Goal: Book appointment/travel/reservation

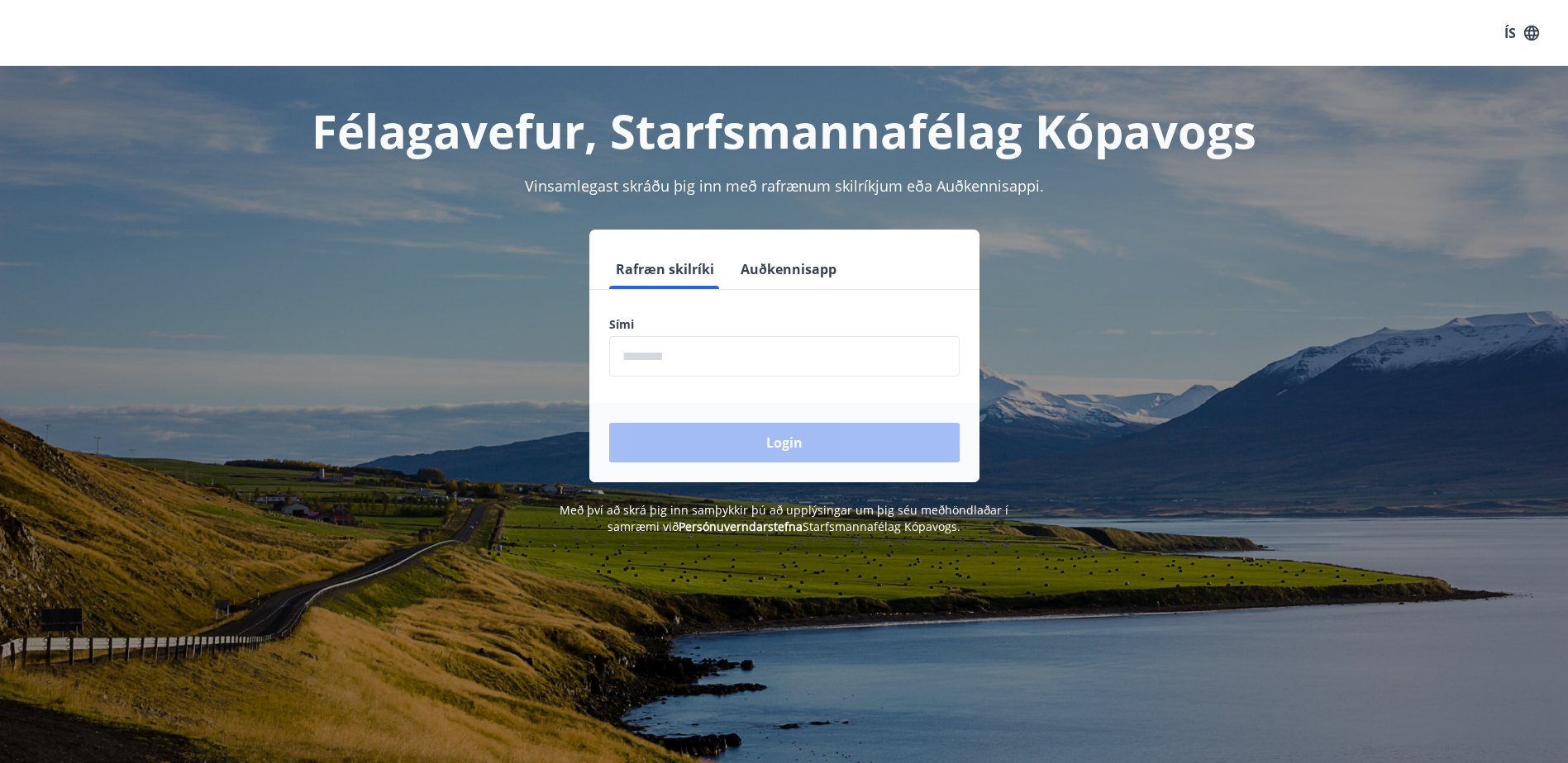
click at [740, 356] on input "phone" at bounding box center [785, 356] width 351 height 40
type input "********"
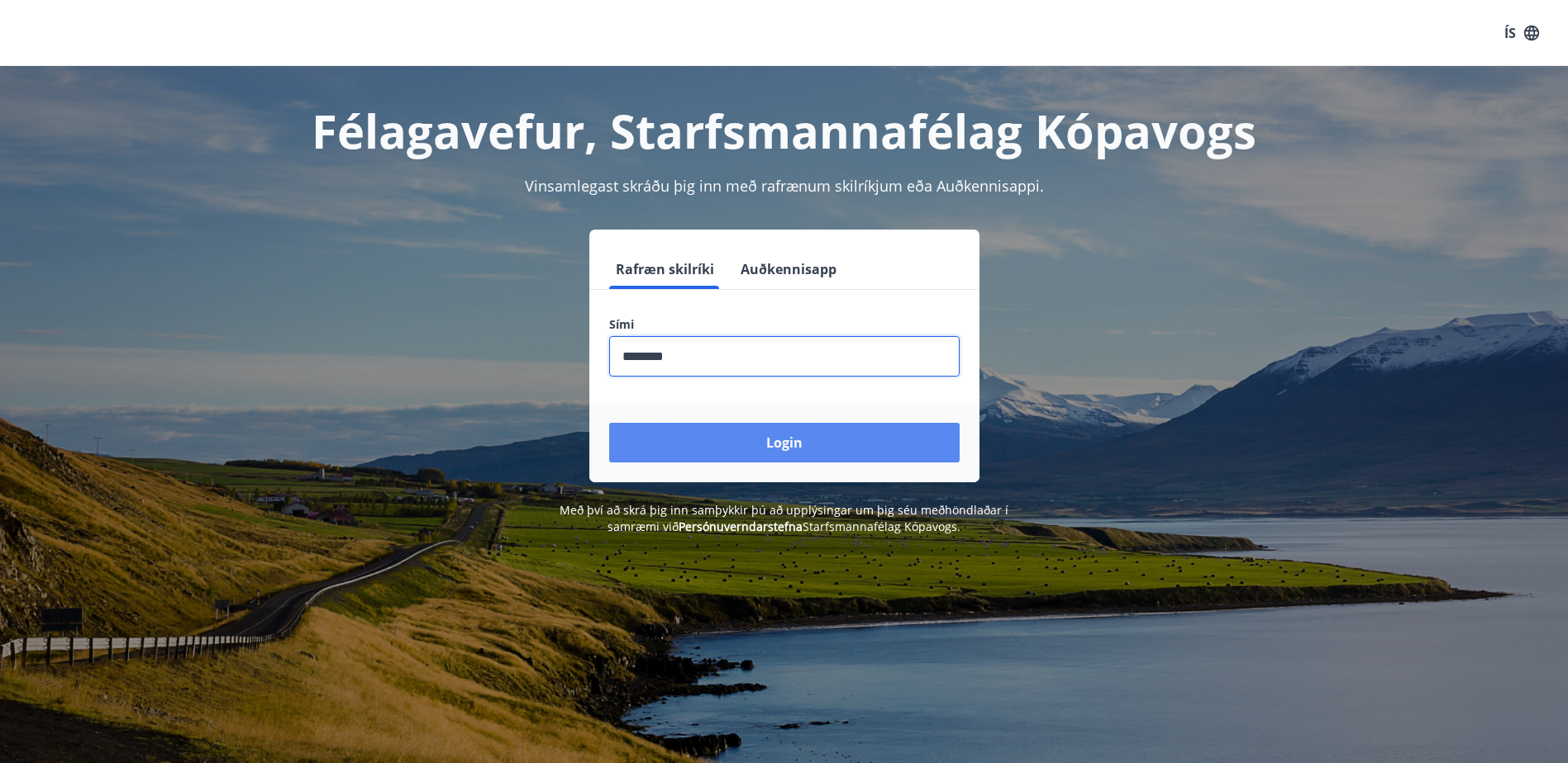
click at [697, 440] on button "Login" at bounding box center [785, 443] width 351 height 39
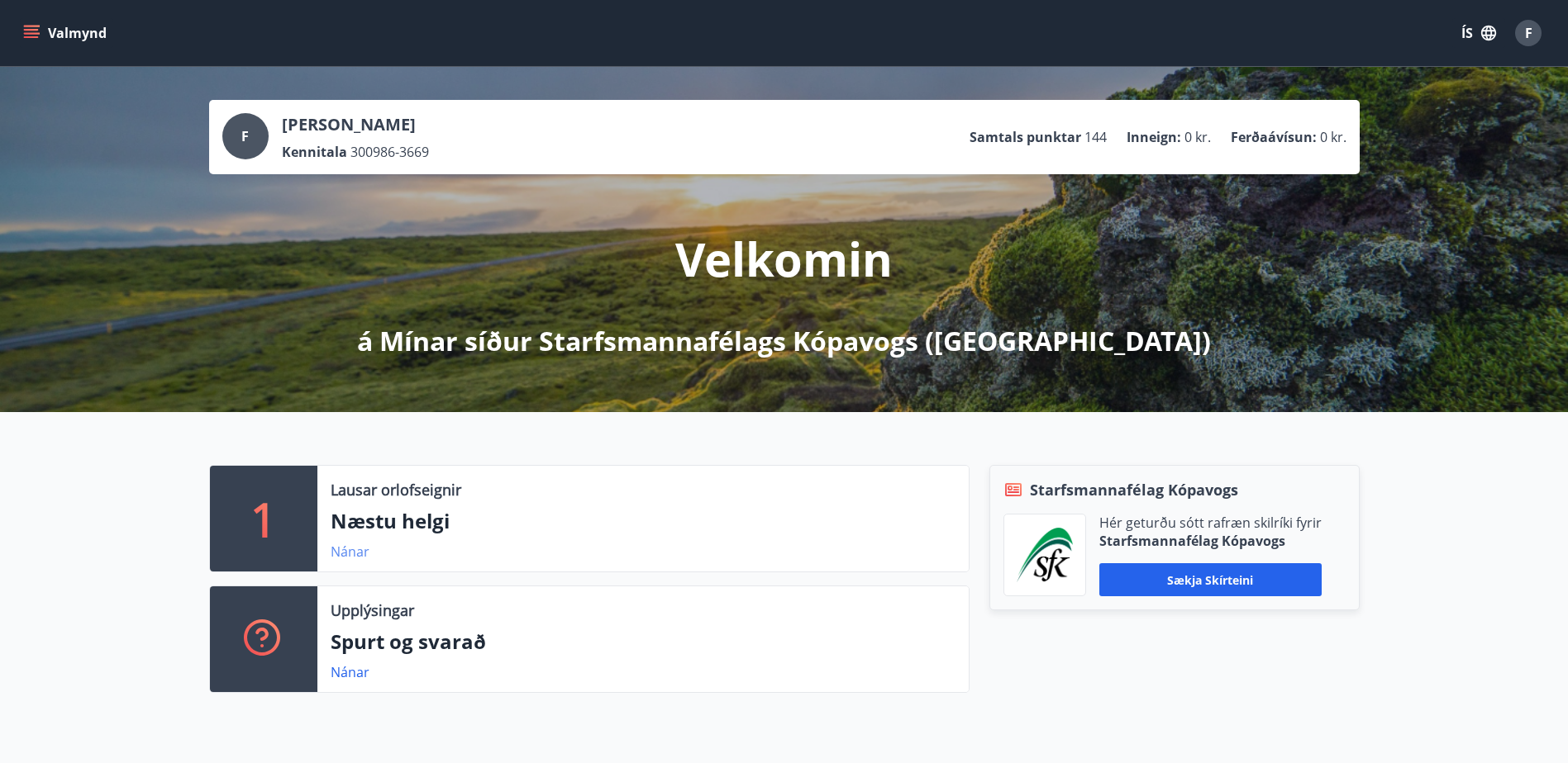
click at [348, 558] on link "Nánar" at bounding box center [349, 552] width 38 height 18
click at [29, 33] on icon "menu" at bounding box center [33, 33] width 18 height 2
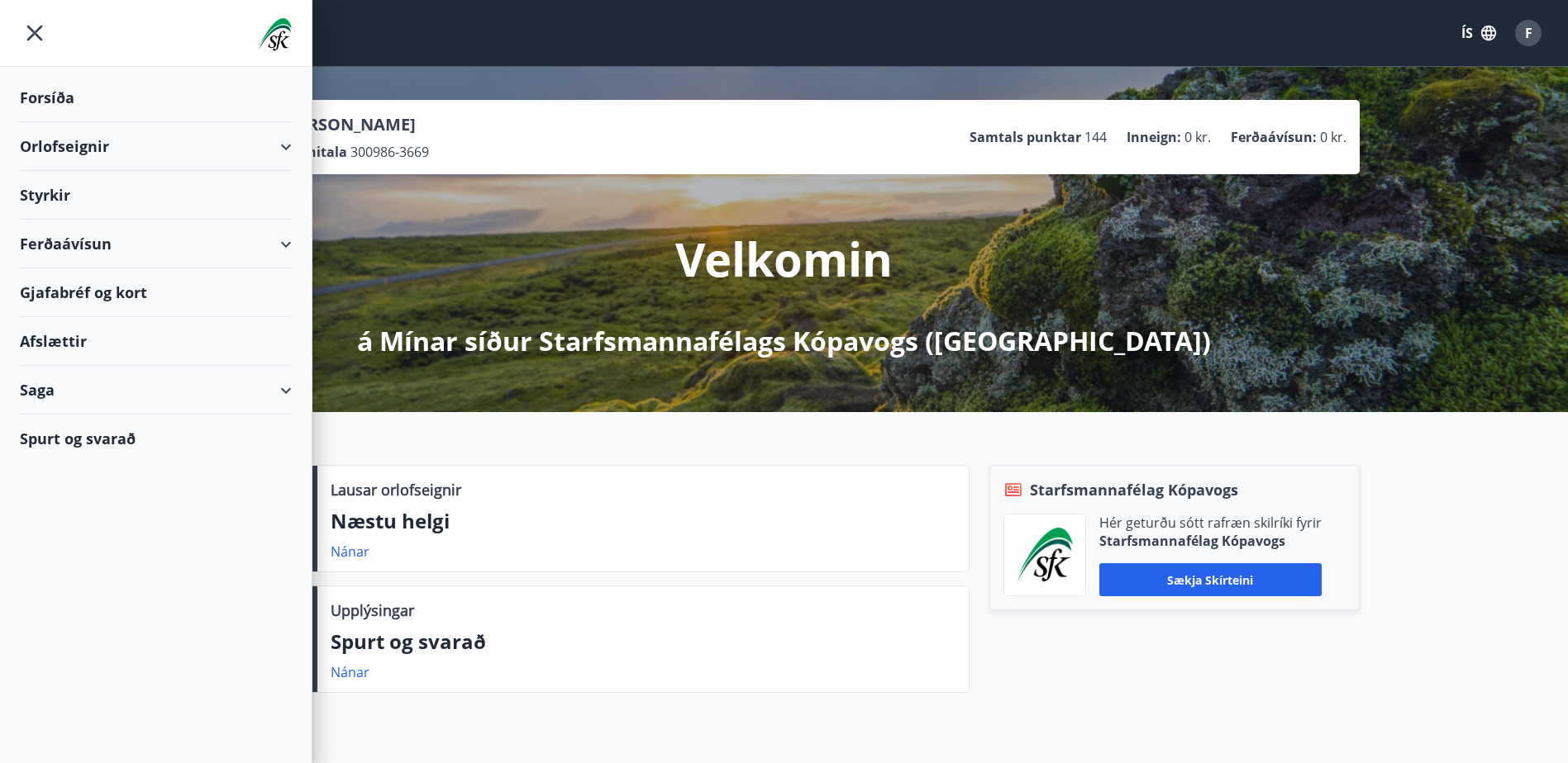
click at [124, 153] on div "Orlofseignir" at bounding box center [156, 147] width 272 height 48
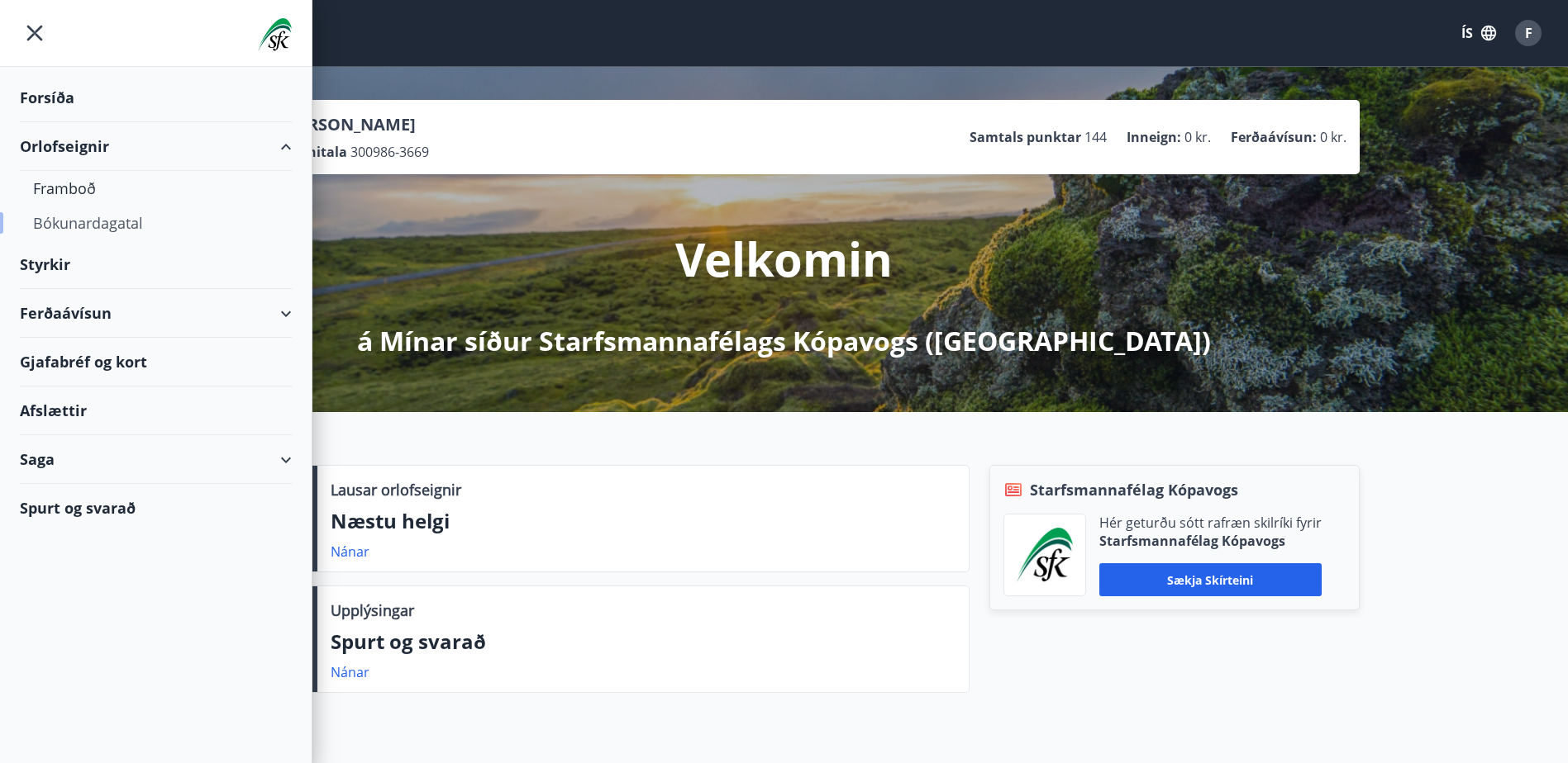
click at [60, 221] on div "Bókunardagatal" at bounding box center [156, 223] width 245 height 35
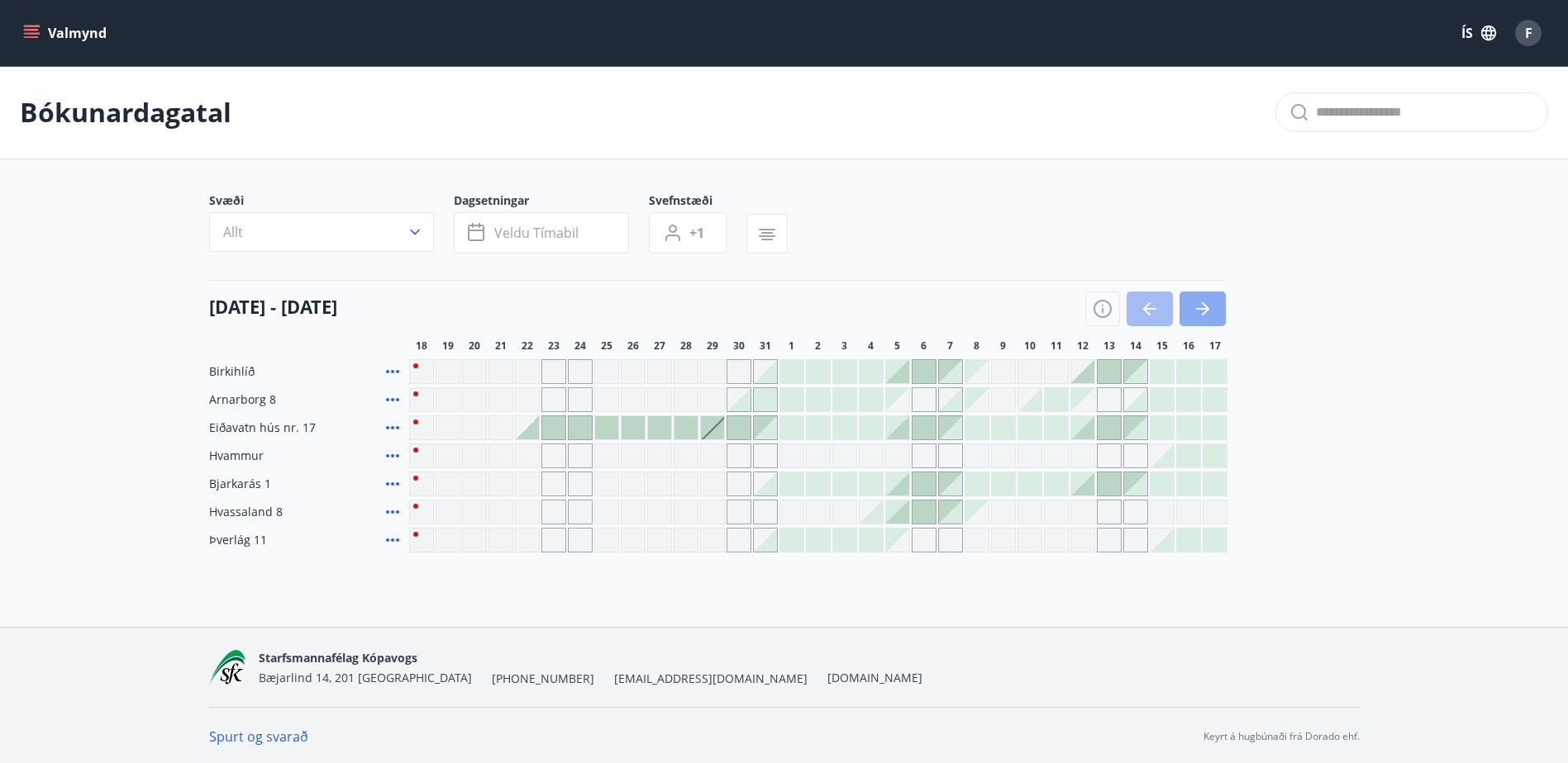
click at [1198, 299] on icon "button" at bounding box center [1203, 309] width 20 height 20
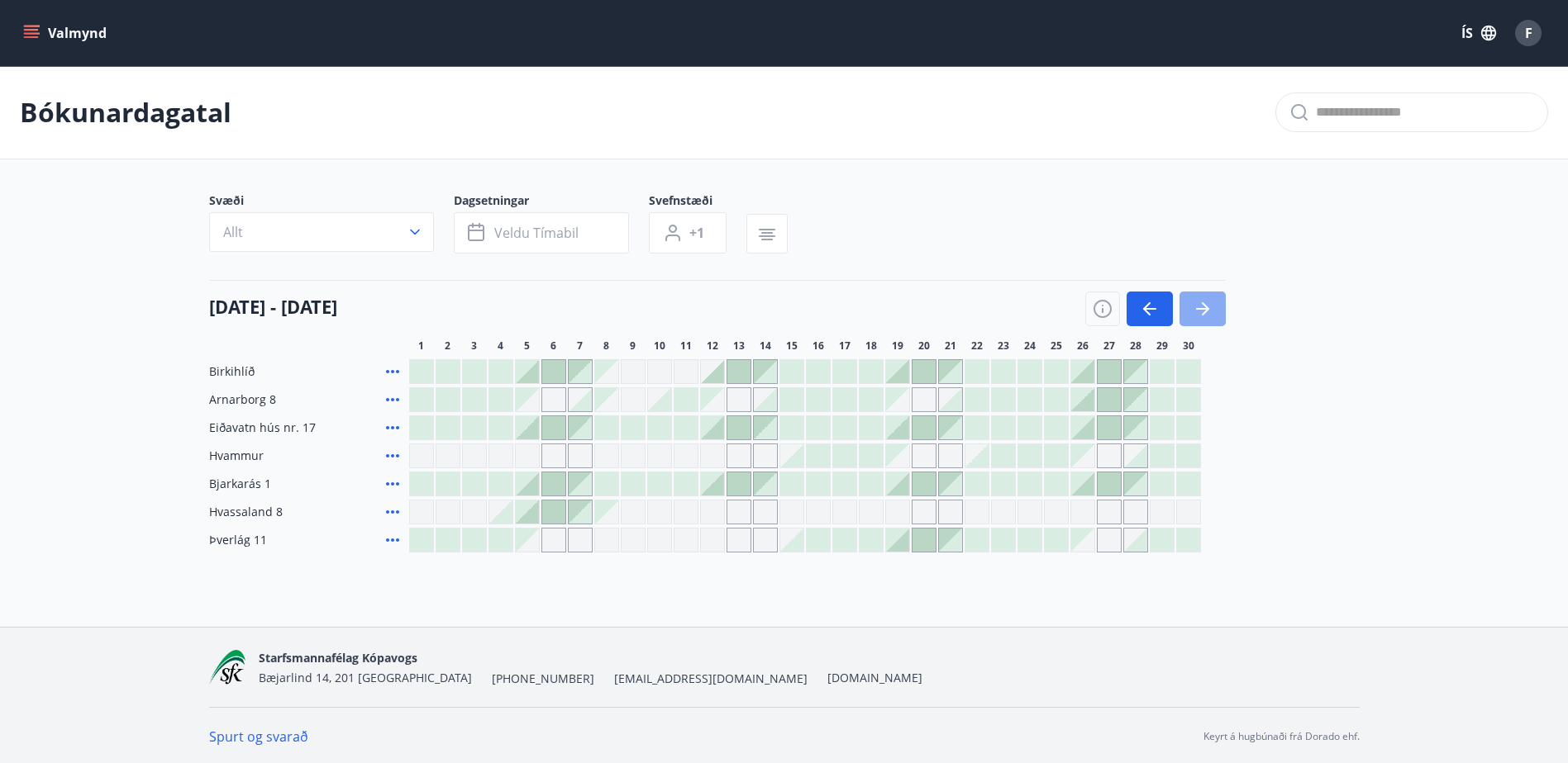
click at [1198, 299] on icon "button" at bounding box center [1203, 309] width 20 height 20
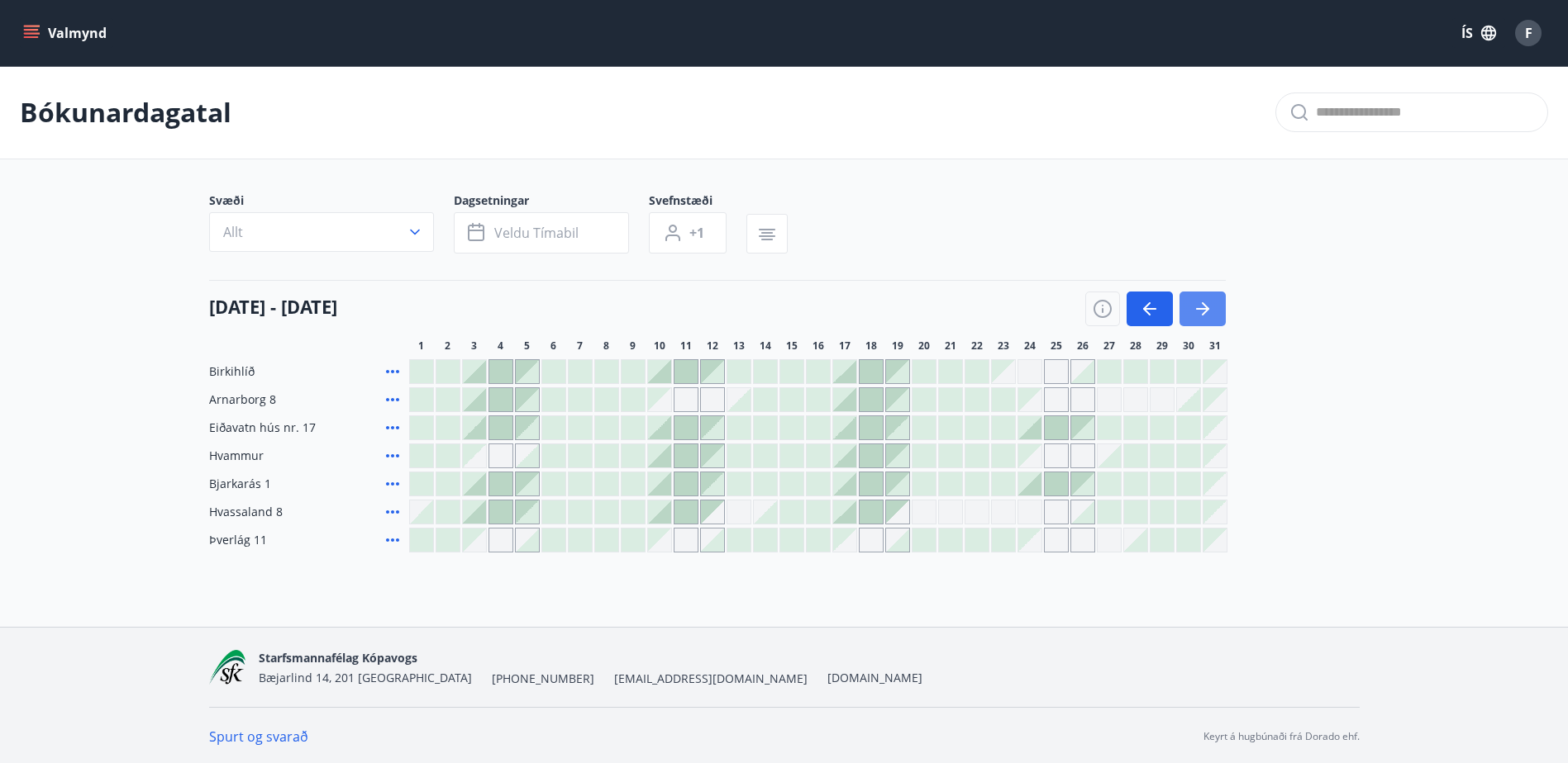
click at [1198, 299] on icon "button" at bounding box center [1203, 309] width 20 height 20
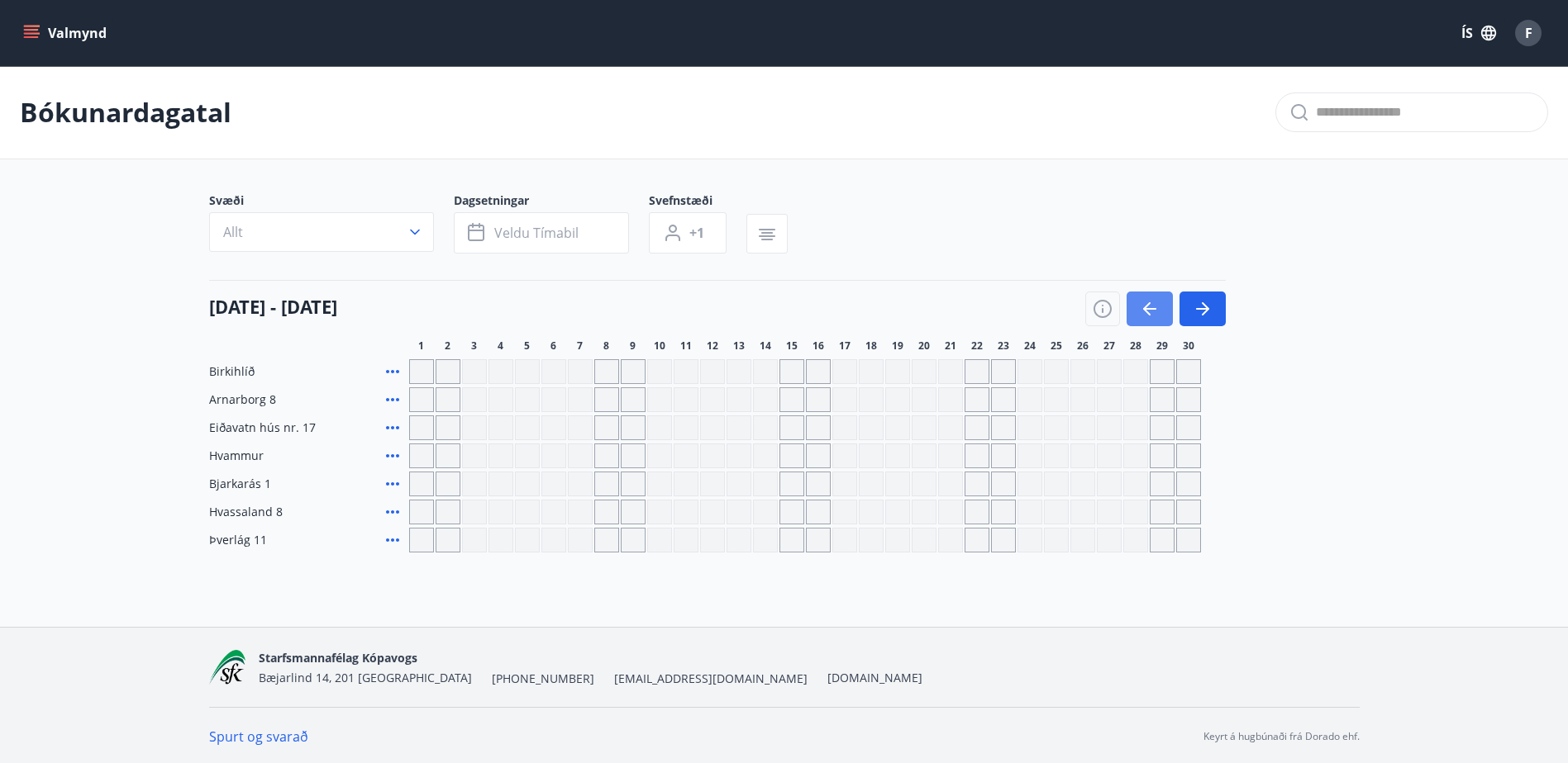
click at [1162, 308] on button "button" at bounding box center [1150, 309] width 47 height 35
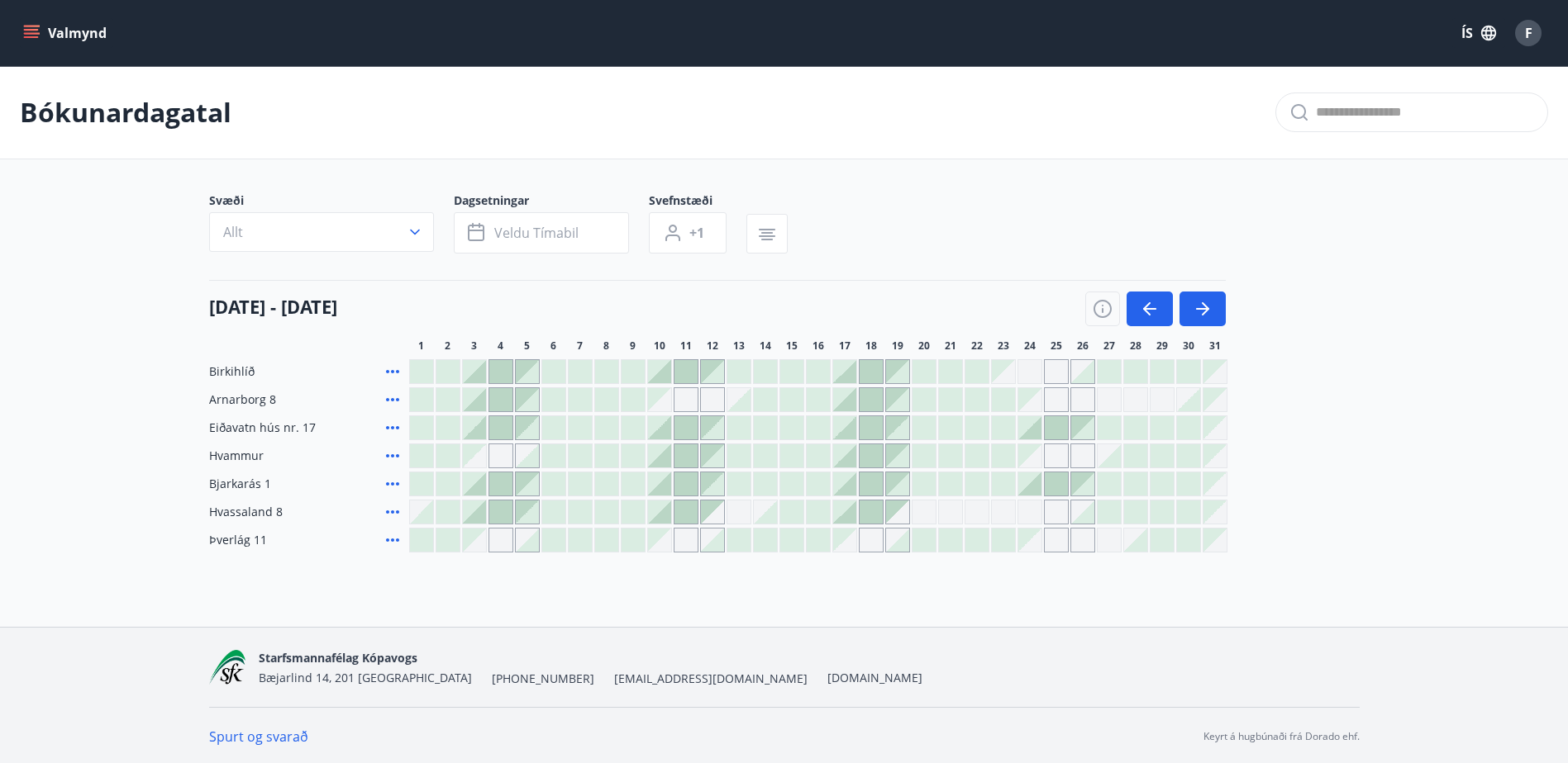
click at [1061, 394] on div "Gráir dagar eru ekki bókanlegir" at bounding box center [1056, 400] width 25 height 25
click at [1022, 399] on div "Gráir dagar eru ekki bókanlegir" at bounding box center [1030, 400] width 23 height 23
click at [1052, 400] on div "Gráir dagar eru ekki bókanlegir" at bounding box center [1056, 400] width 25 height 25
click at [393, 401] on icon at bounding box center [392, 400] width 13 height 4
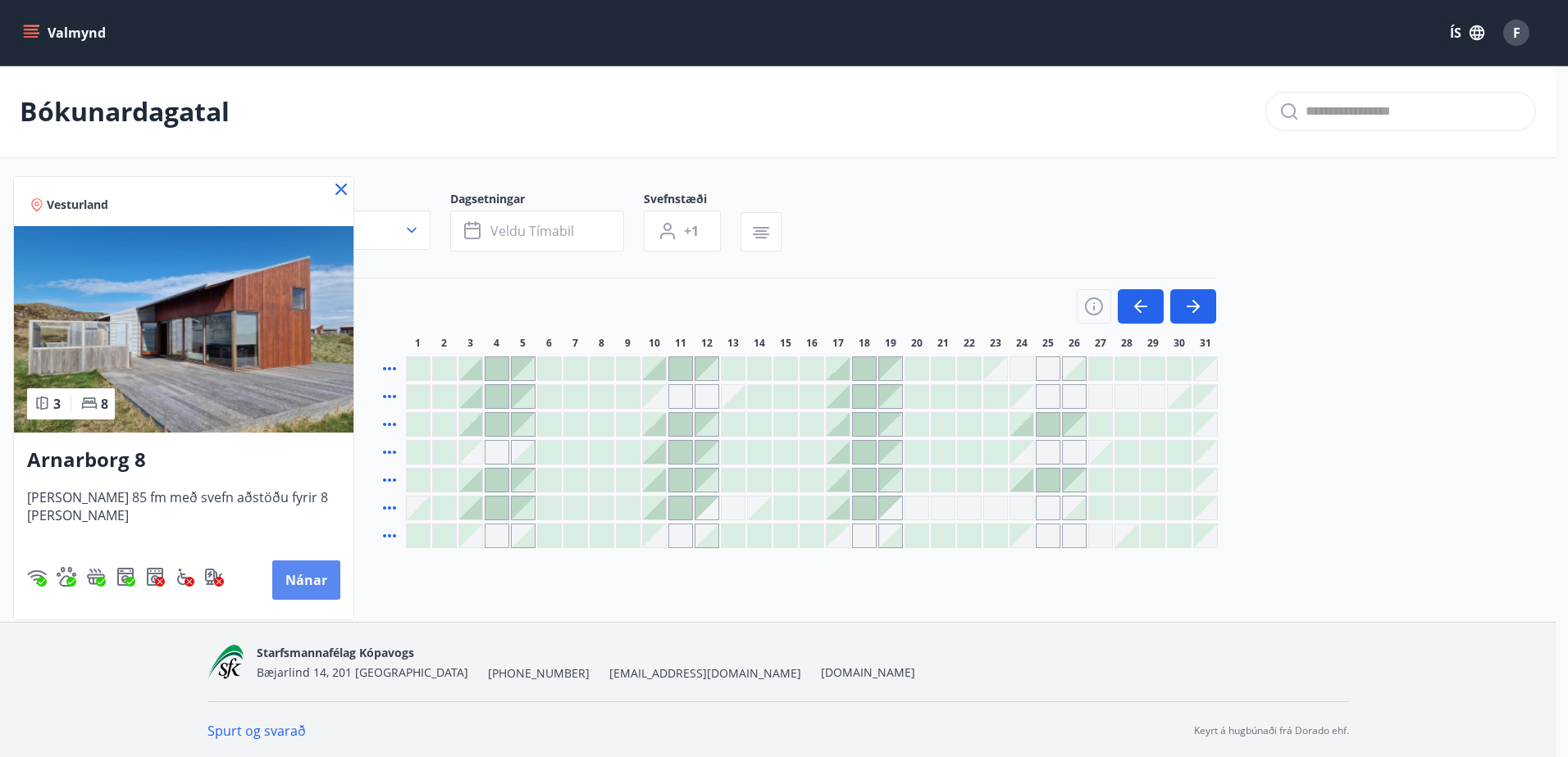
click at [282, 578] on button "Nánar" at bounding box center [306, 580] width 68 height 39
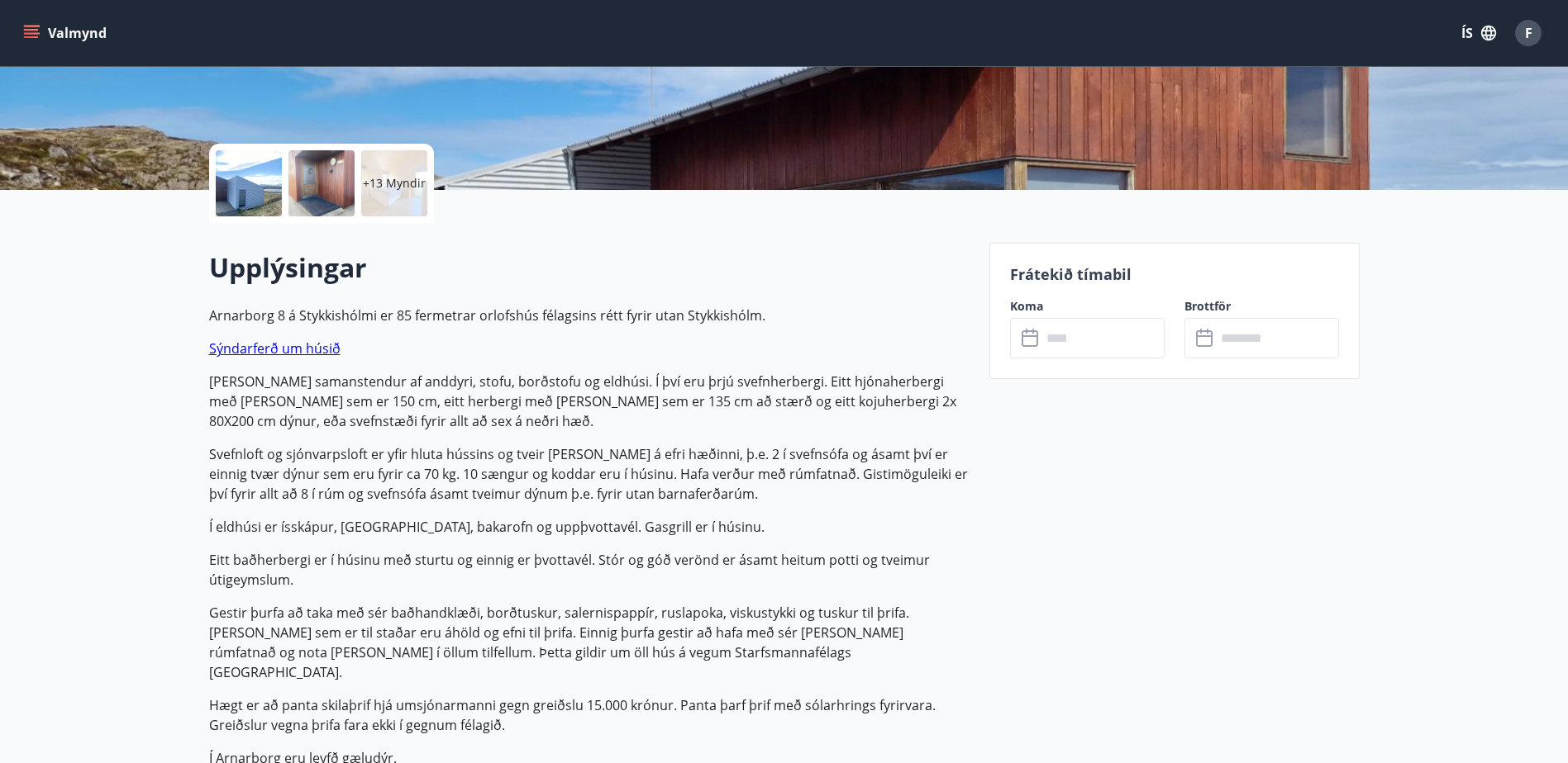
scroll to position [413, 0]
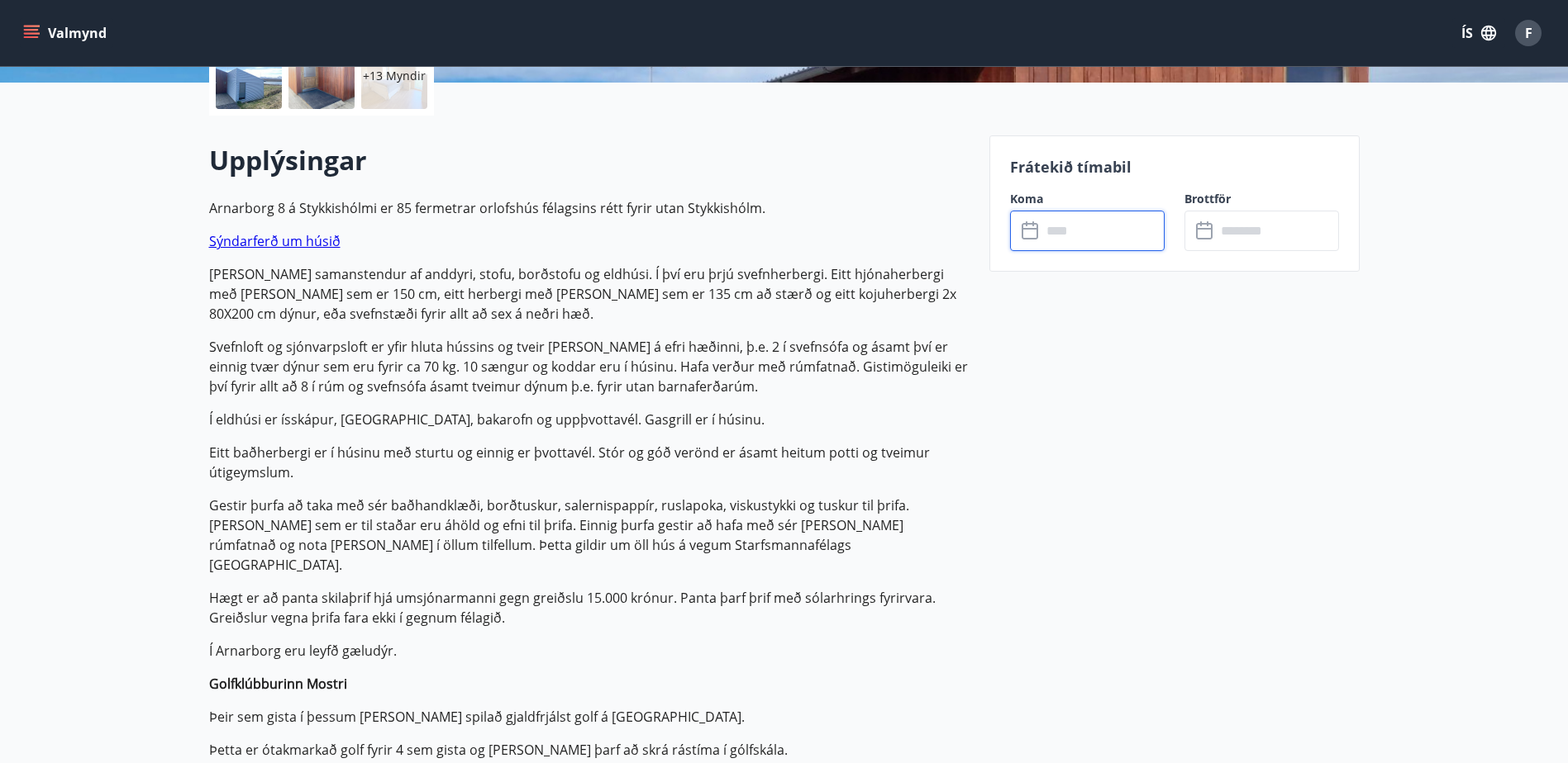
click at [1080, 235] on input "text" at bounding box center [1104, 230] width 124 height 40
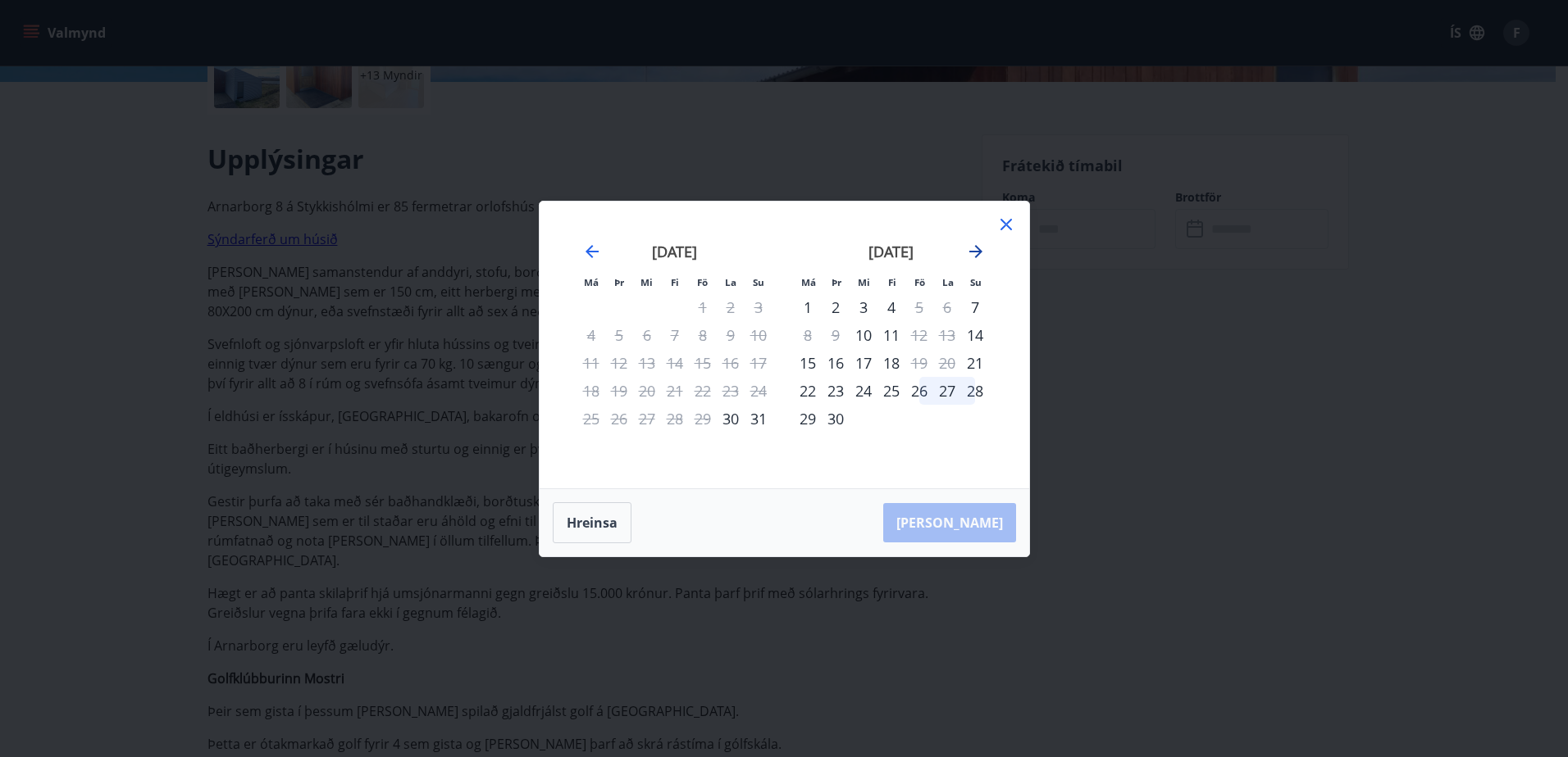
click at [981, 253] on icon "Move forward to switch to the next month." at bounding box center [976, 251] width 20 height 20
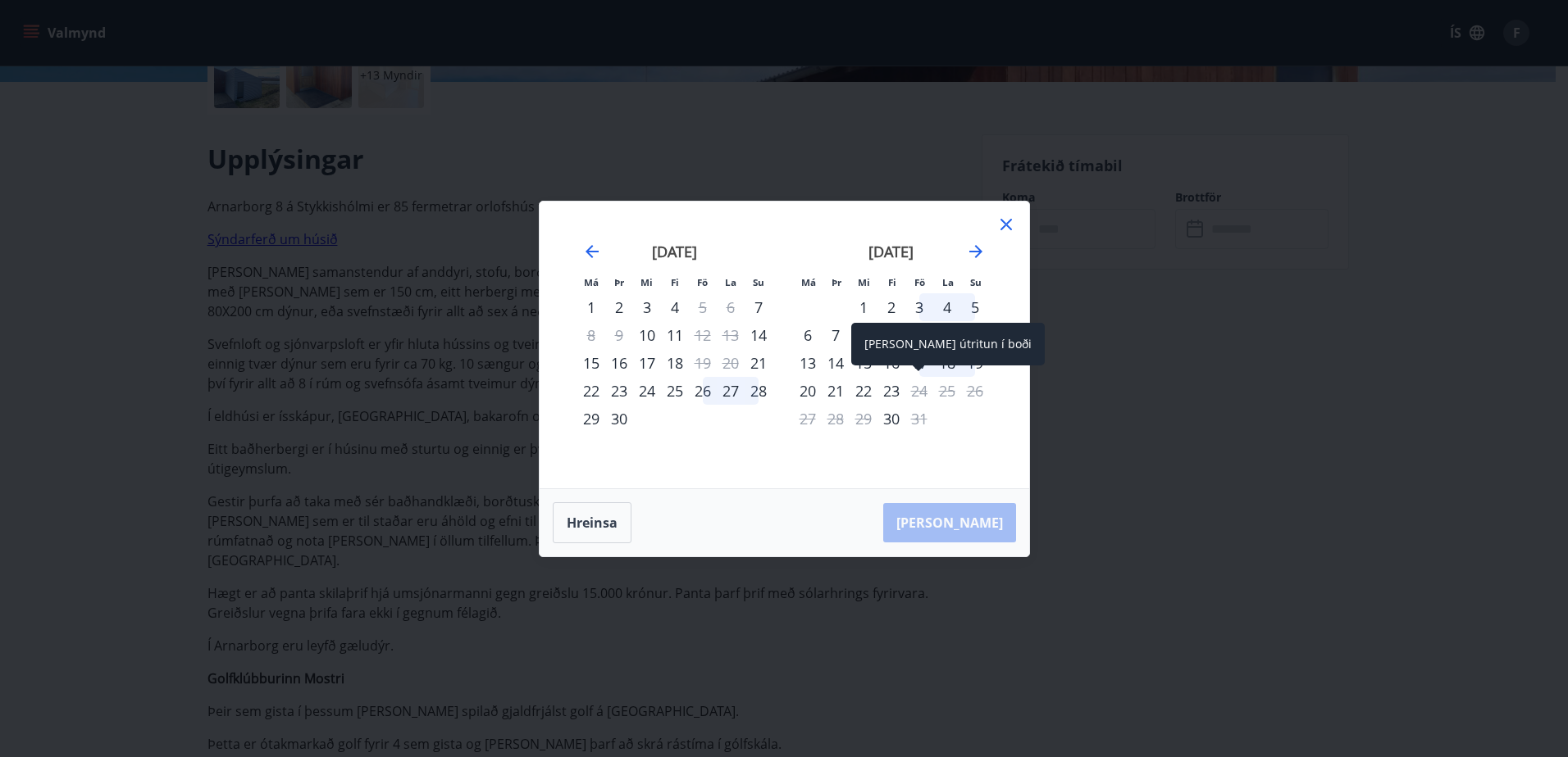
click at [924, 391] on div "24" at bounding box center [919, 390] width 28 height 28
click at [1007, 224] on icon at bounding box center [1006, 225] width 12 height 12
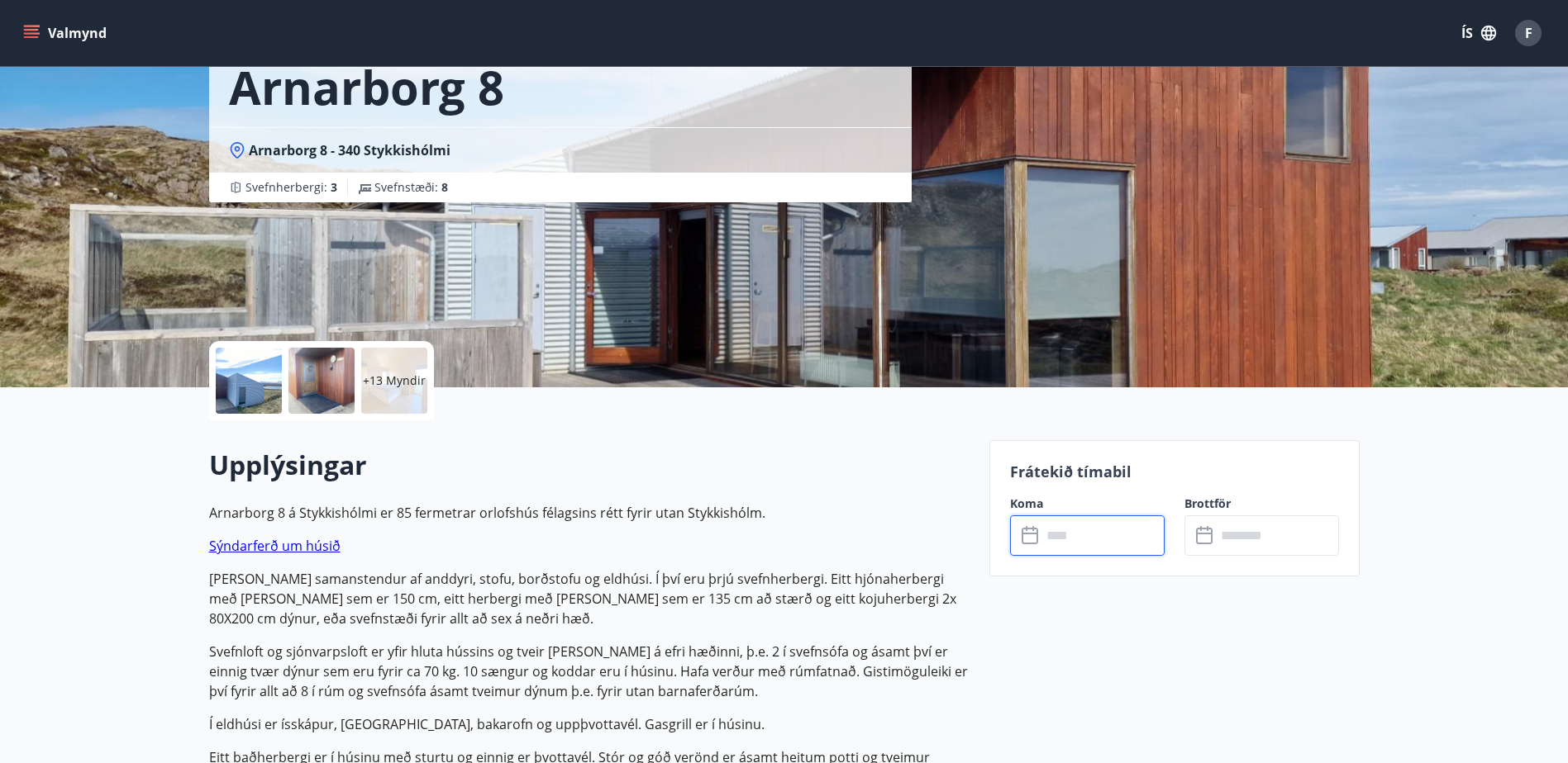
scroll to position [0, 0]
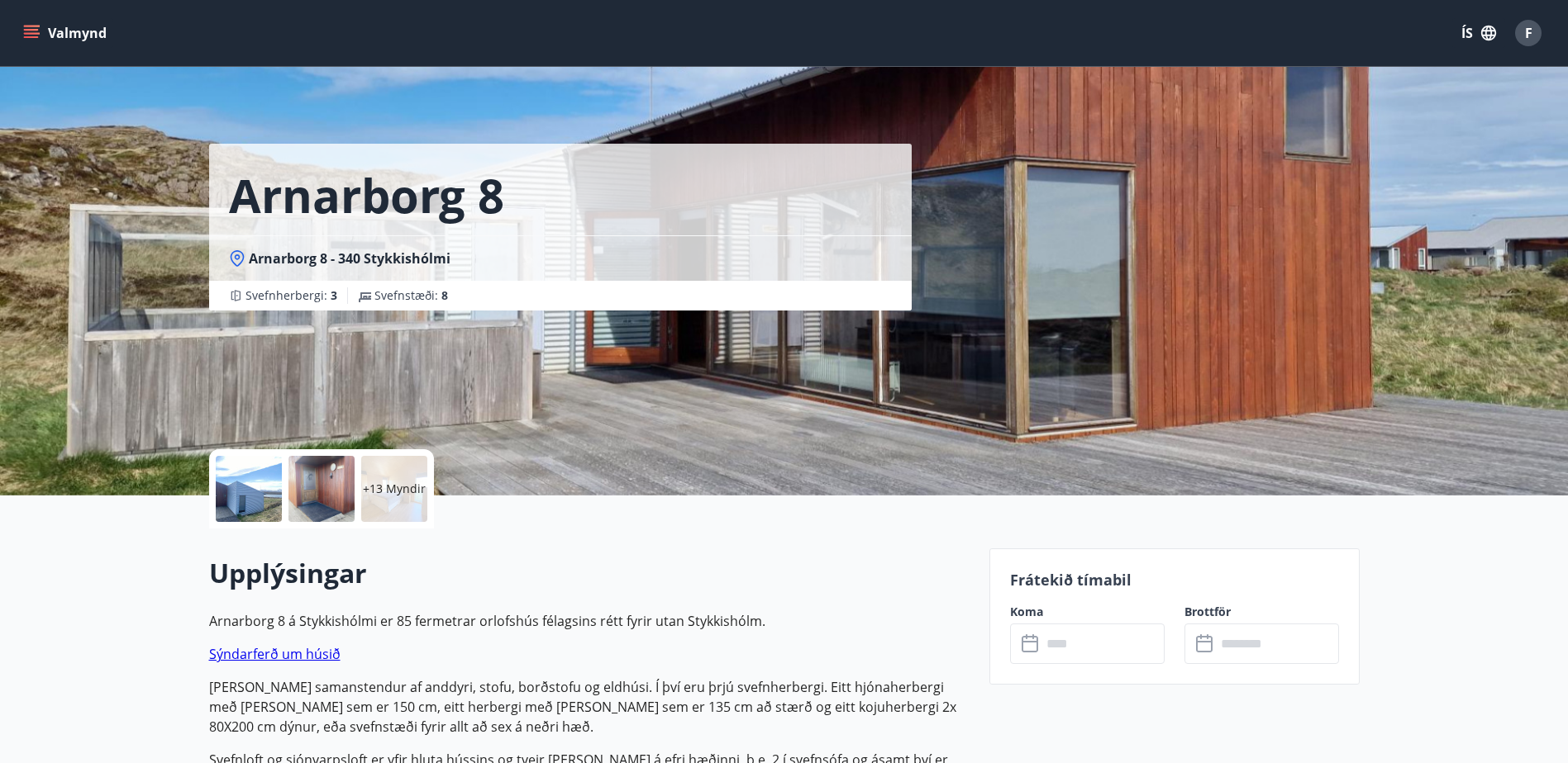
click at [22, 28] on button "Valmynd" at bounding box center [66, 32] width 93 height 30
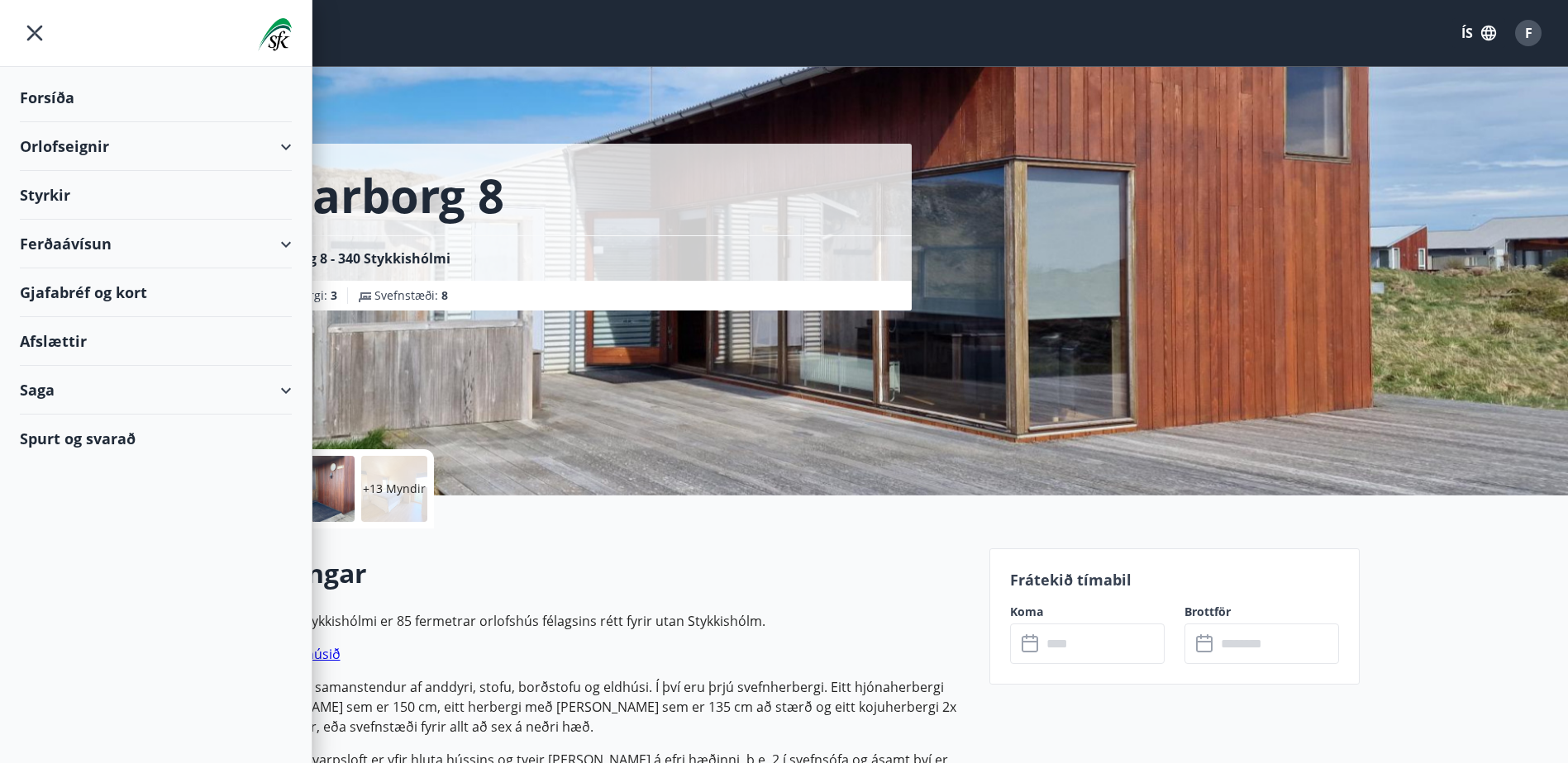
click at [57, 96] on div "Forsíða" at bounding box center [156, 97] width 272 height 48
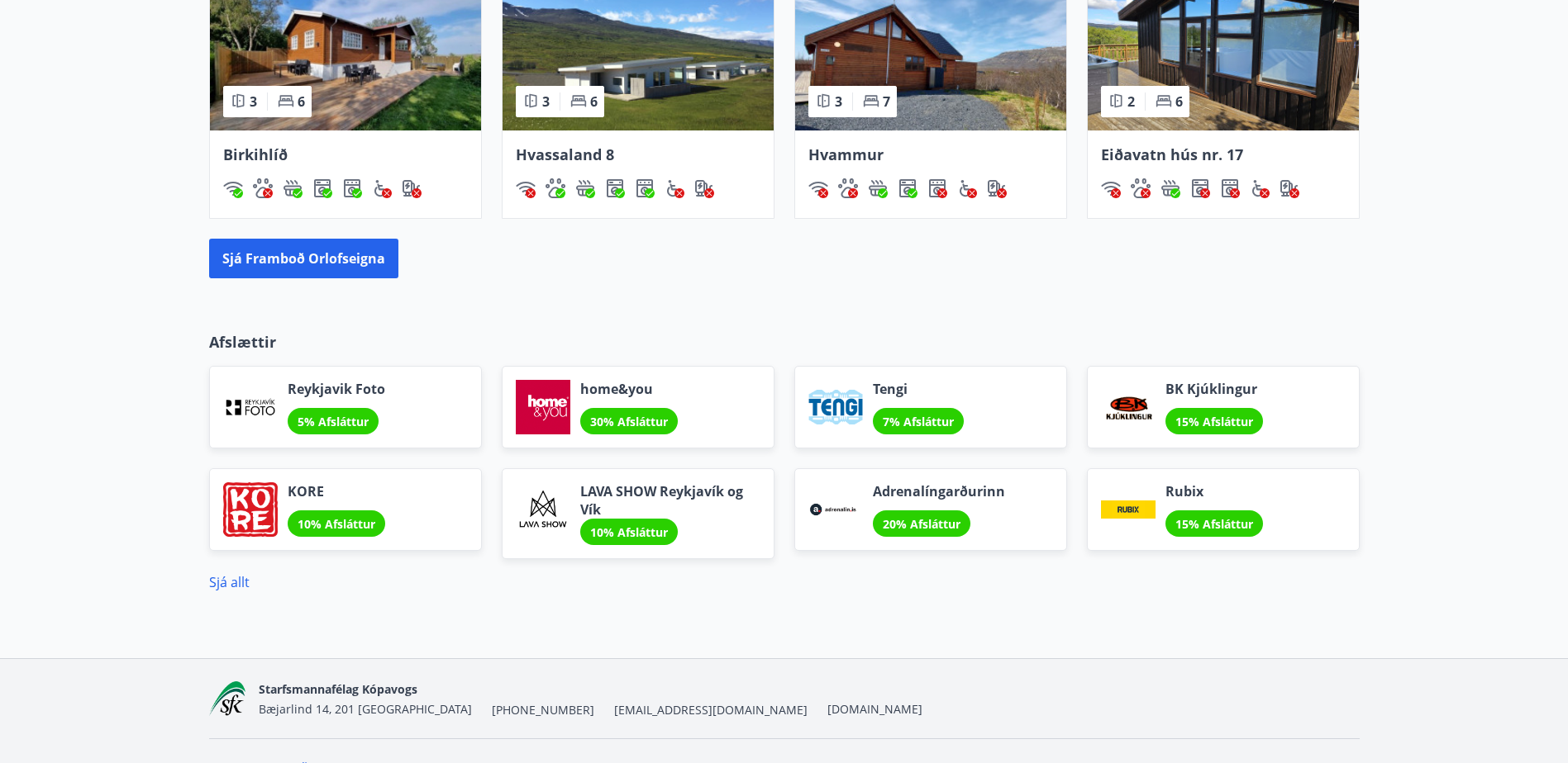
scroll to position [1206, 0]
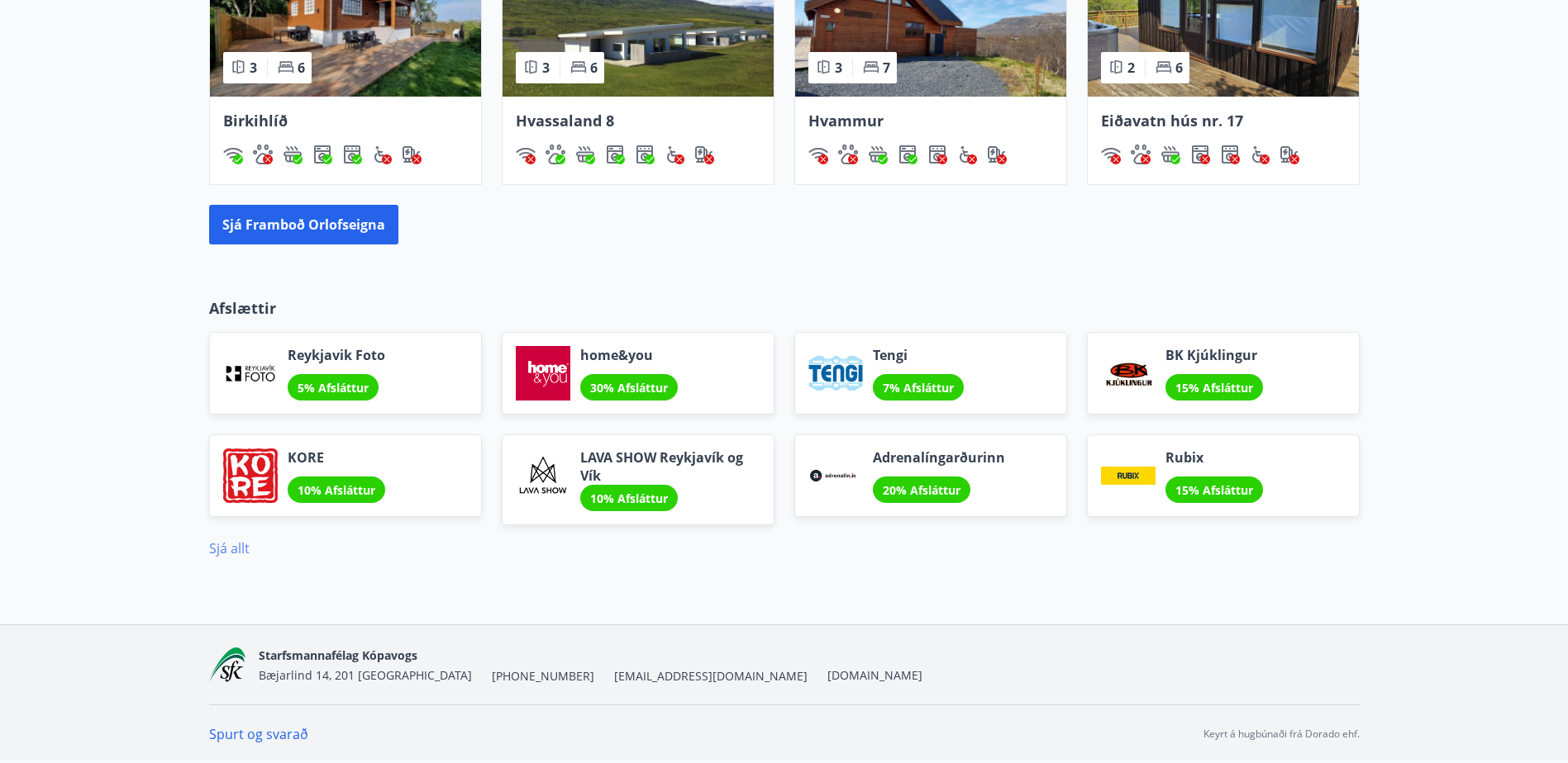
click at [238, 555] on link "Sjá allt" at bounding box center [229, 548] width 40 height 18
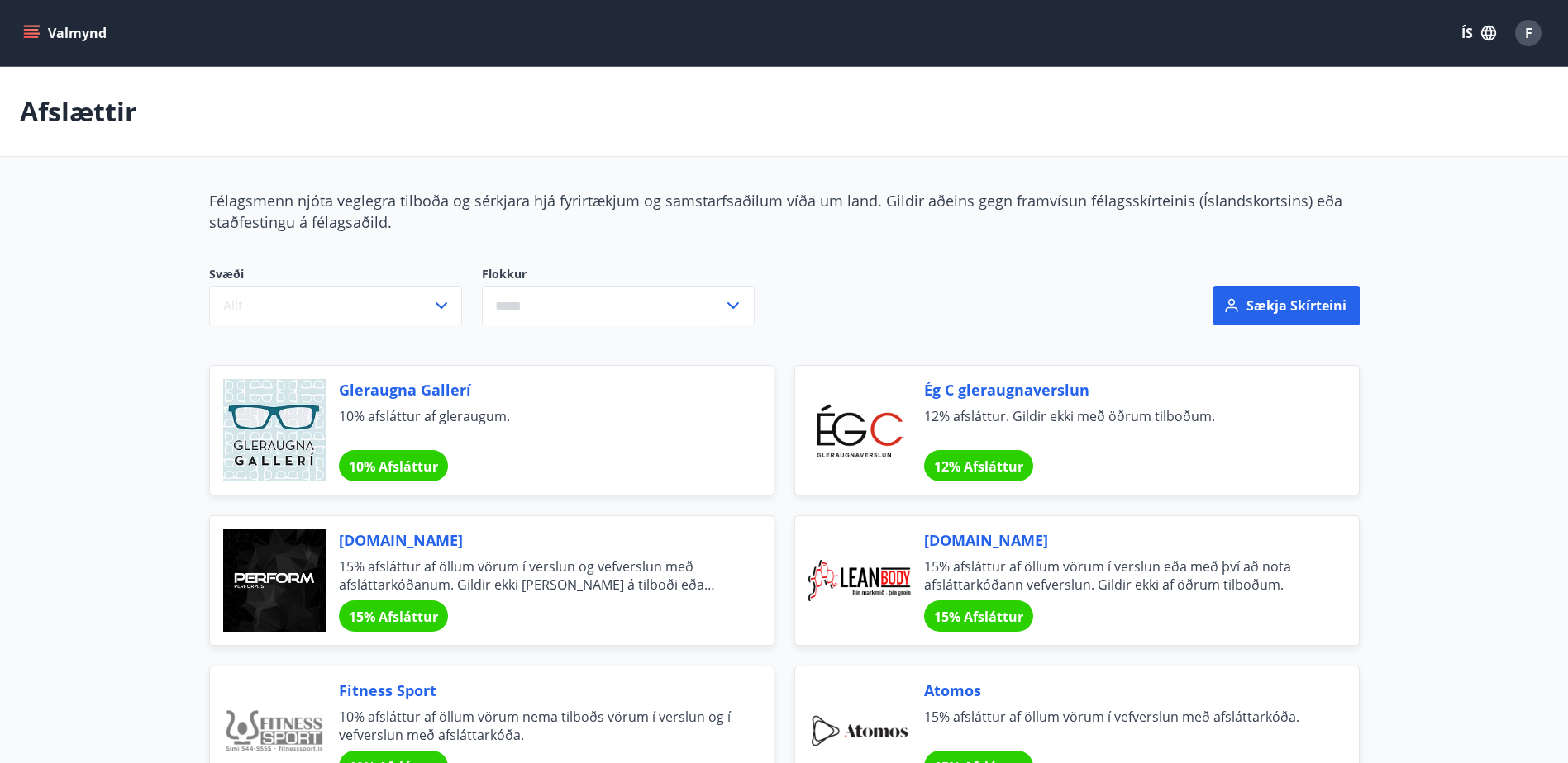
click at [1527, 33] on span "F" at bounding box center [1529, 33] width 7 height 18
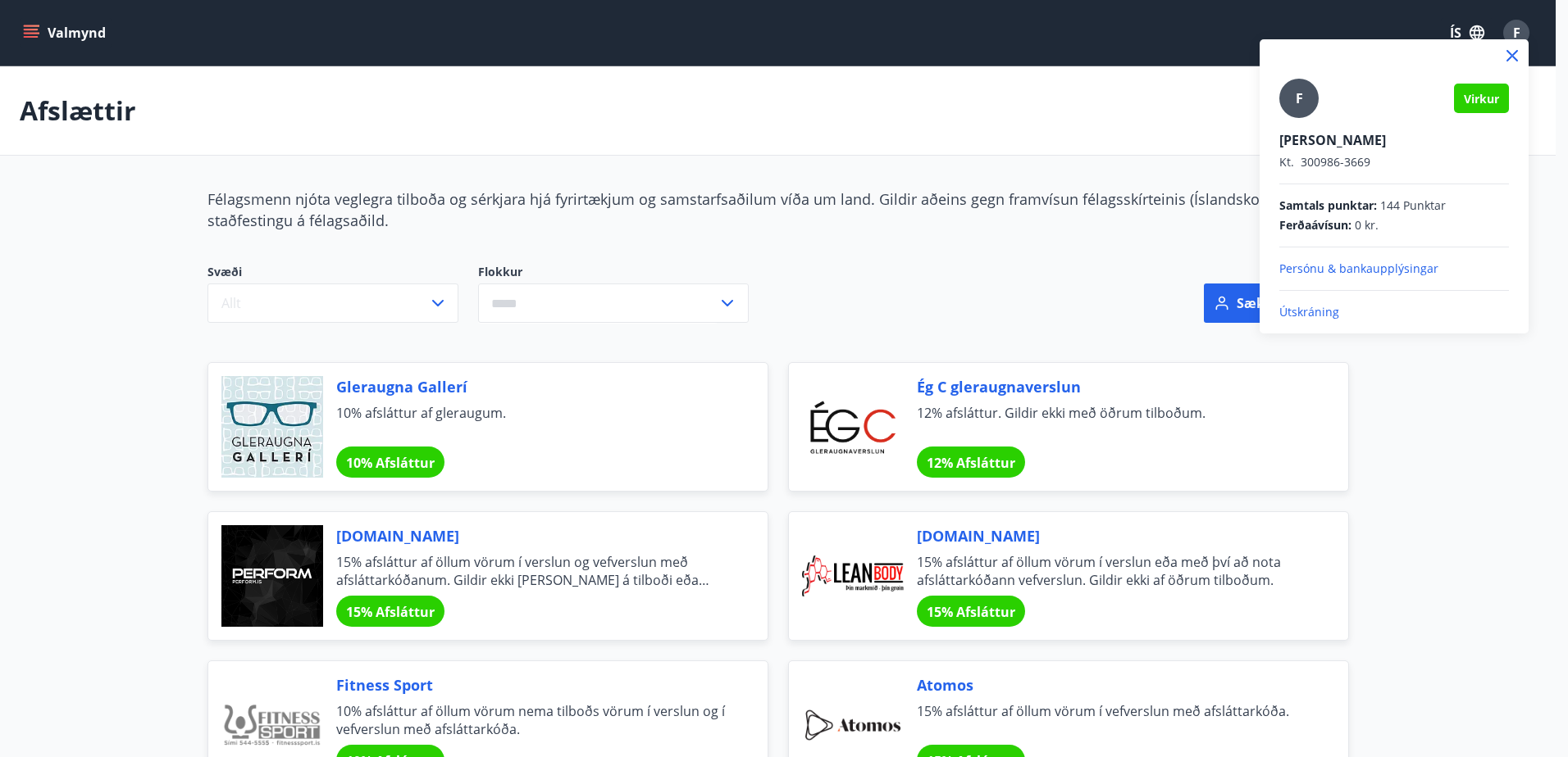
click at [1300, 306] on p "Útskráning" at bounding box center [1394, 312] width 230 height 16
